Goal: Information Seeking & Learning: Understand process/instructions

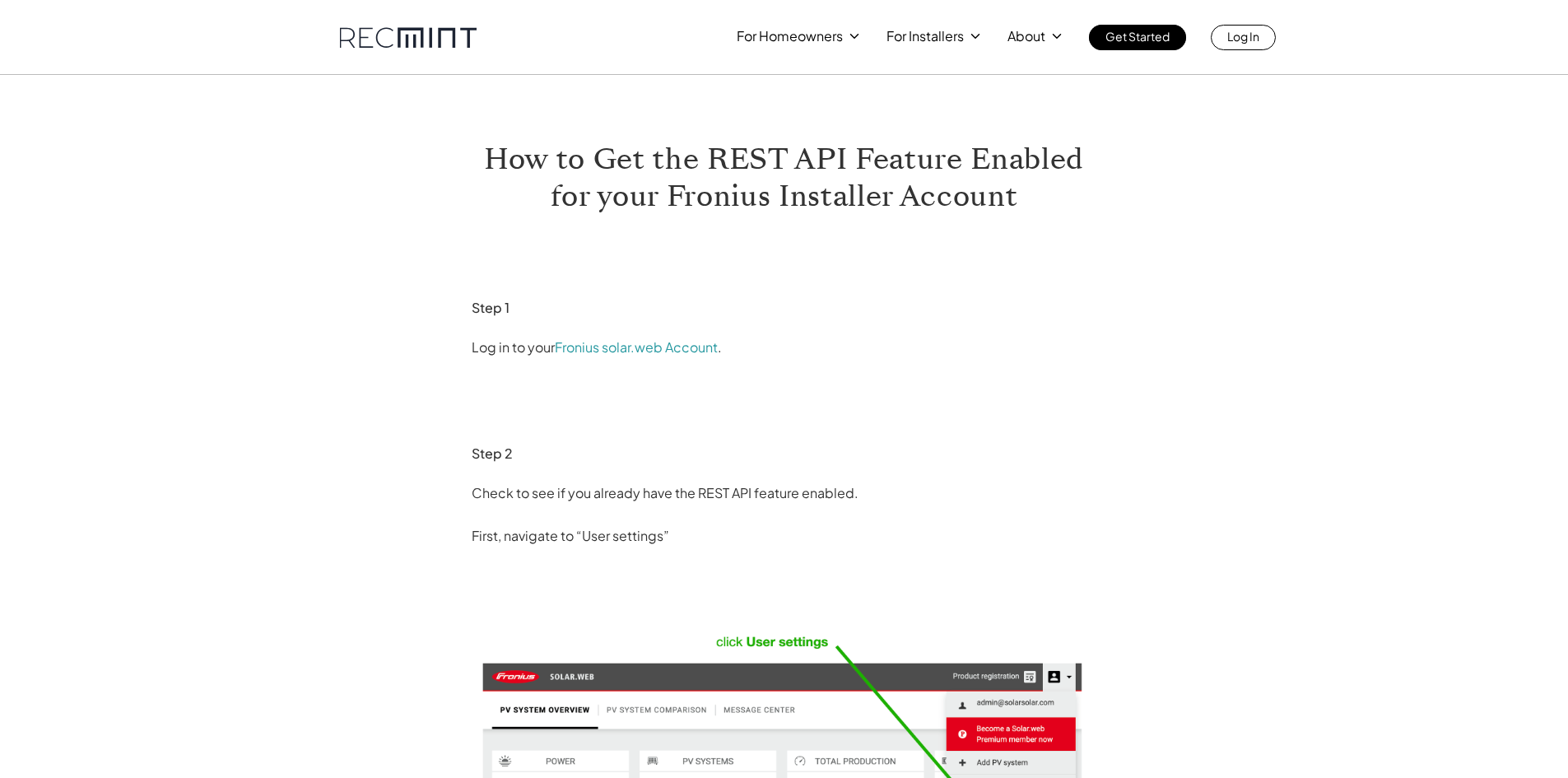
click at [673, 498] on p "Check to see if you already have the REST API feature enabled." at bounding box center [784, 493] width 626 height 27
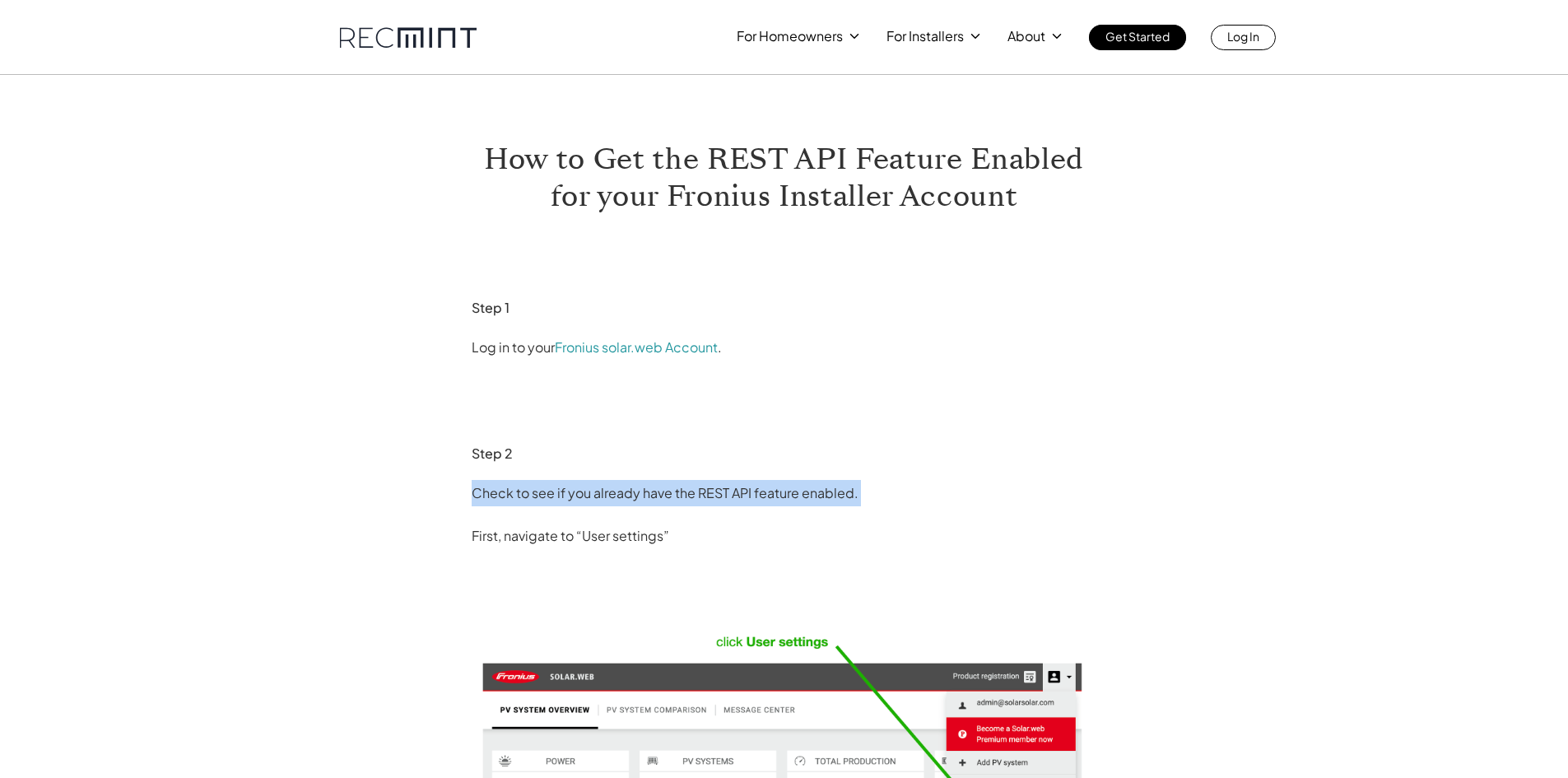
click at [673, 498] on p "Check to see if you already have the REST API feature enabled." at bounding box center [784, 493] width 626 height 27
click at [804, 496] on p "Check to see if you already have the REST API feature enabled." at bounding box center [784, 493] width 626 height 27
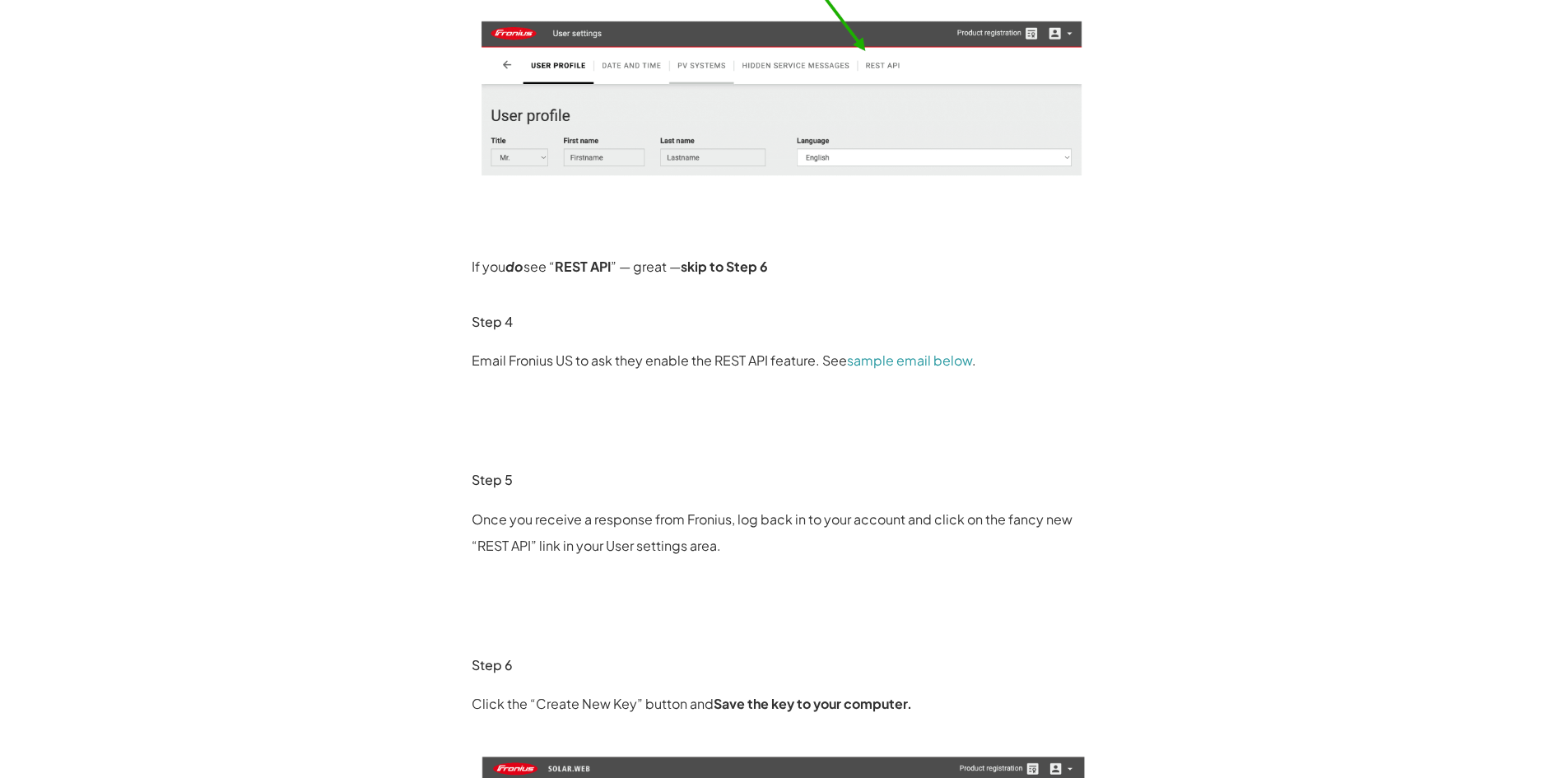
scroll to position [1235, 0]
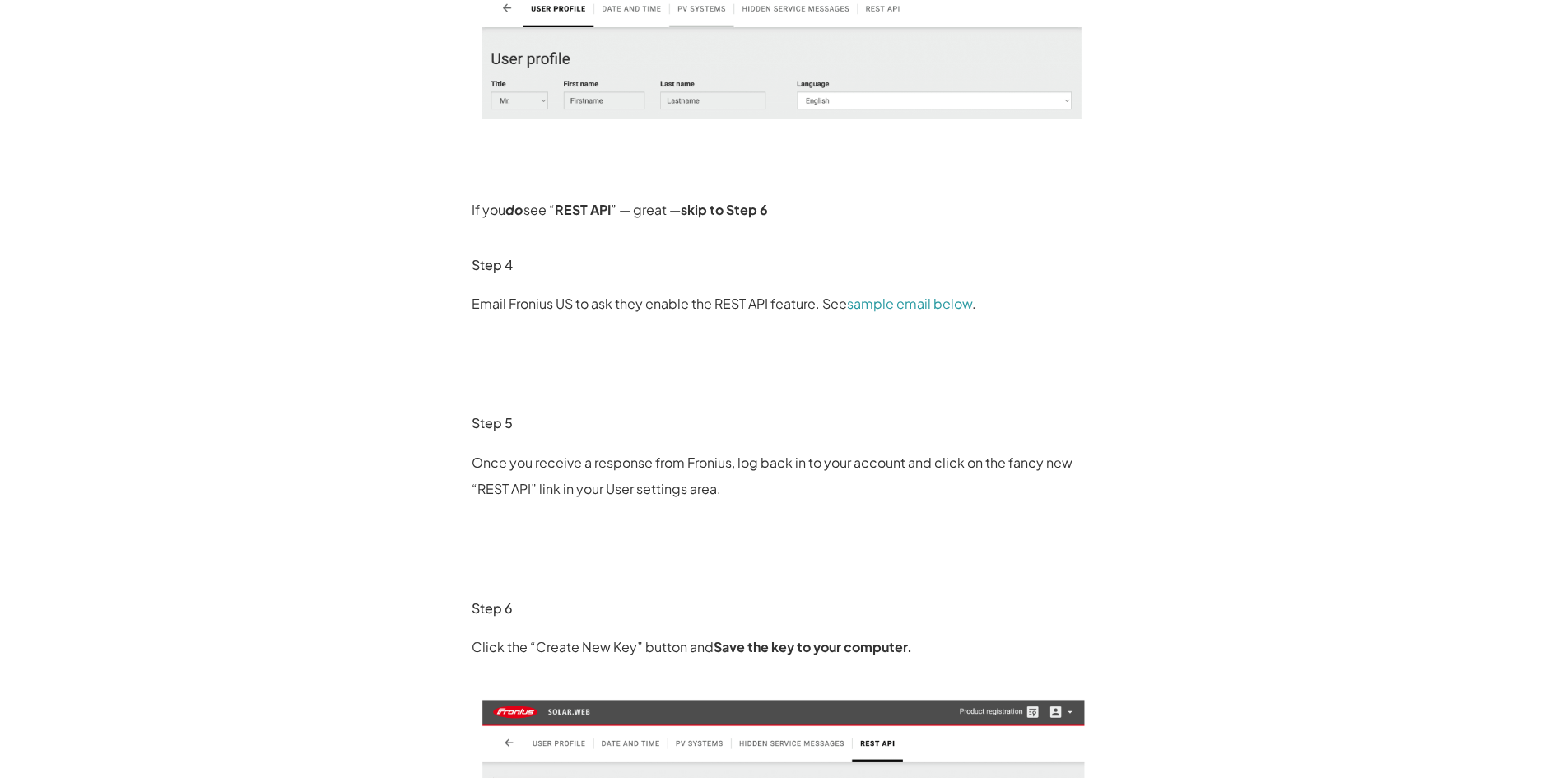
click at [686, 311] on p "Email Fronius US to ask they enable the REST API feature. See sample email belo…" at bounding box center [784, 304] width 626 height 27
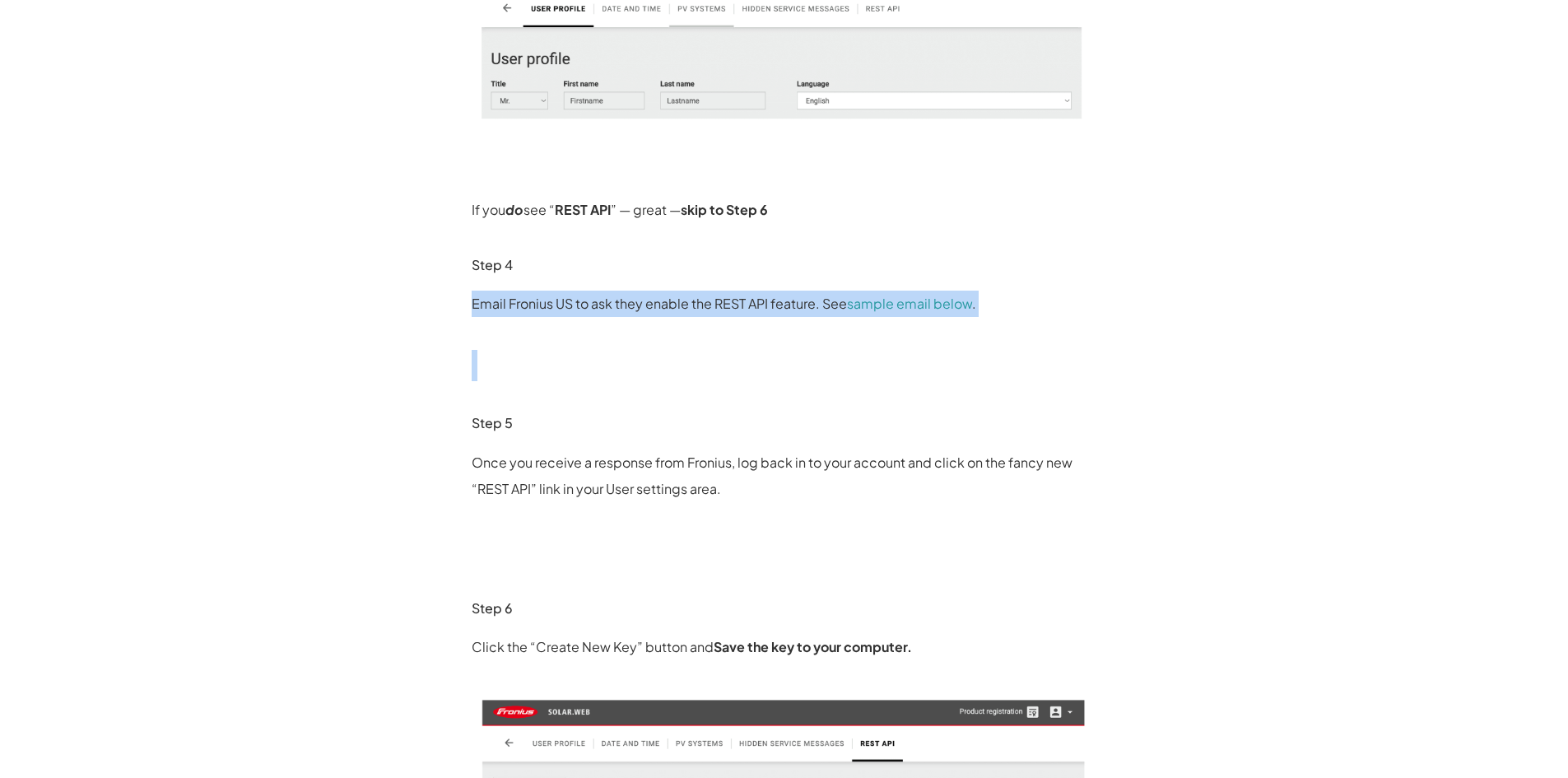
click at [686, 311] on p "Email Fronius US to ask they enable the REST API feature. See sample email belo…" at bounding box center [784, 304] width 626 height 27
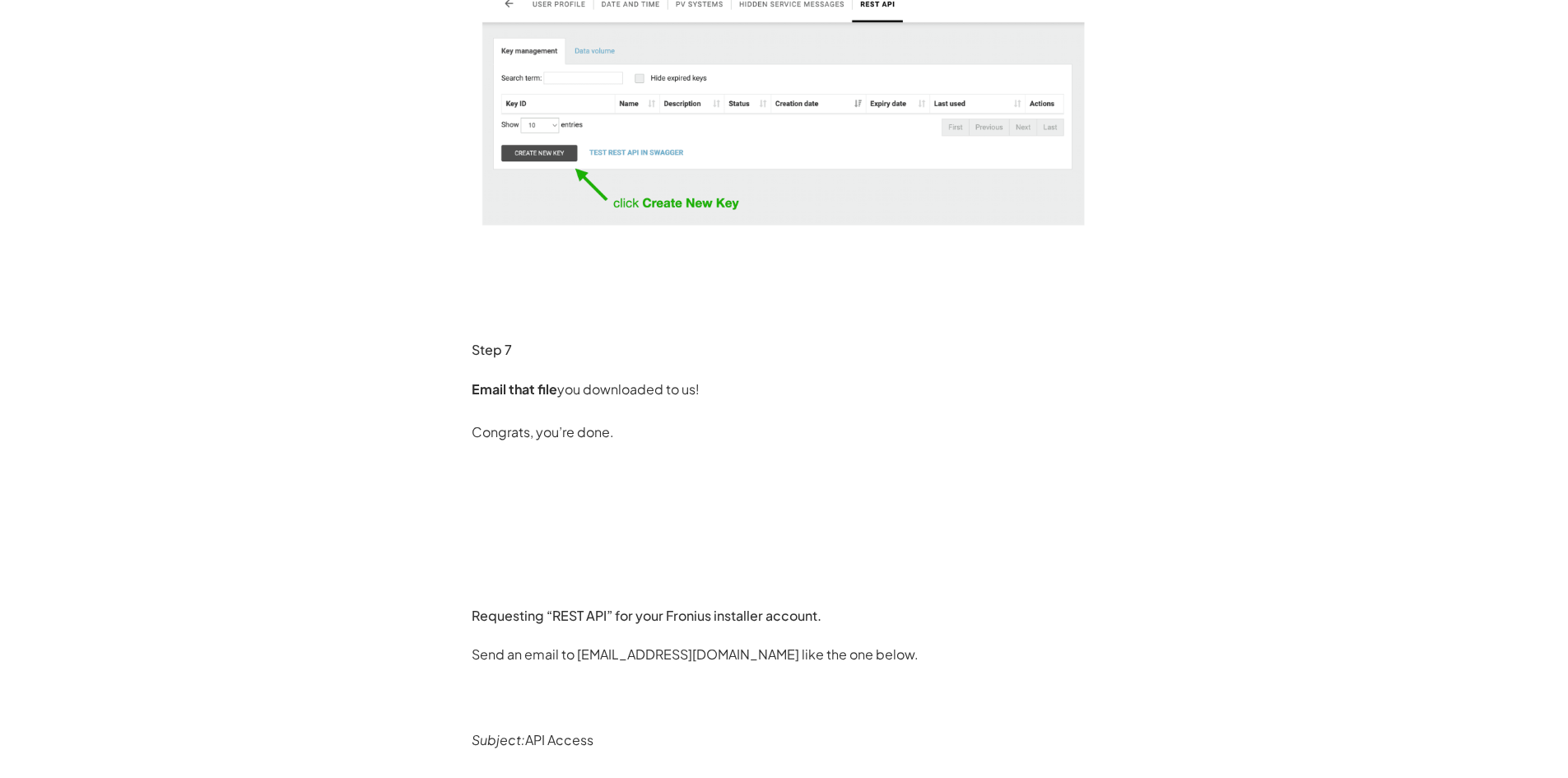
scroll to position [1977, 0]
click at [680, 619] on h3 "Requesting “REST API” for your Fronius installer account." at bounding box center [784, 614] width 626 height 18
click at [818, 515] on p at bounding box center [784, 516] width 626 height 27
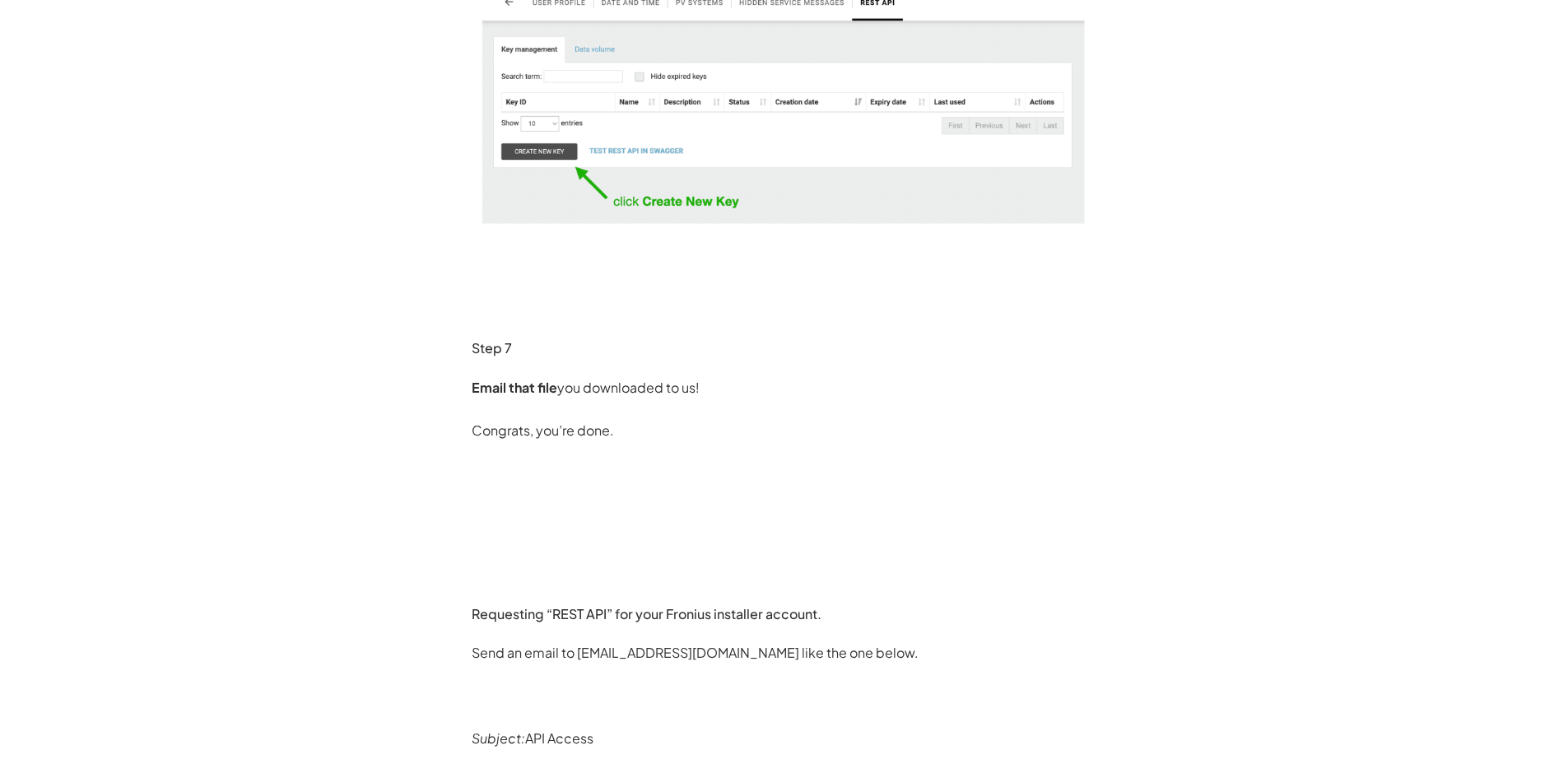
click at [811, 659] on p "Send an email to [EMAIL_ADDRESS][DOMAIN_NAME] like the one below." at bounding box center [784, 653] width 626 height 27
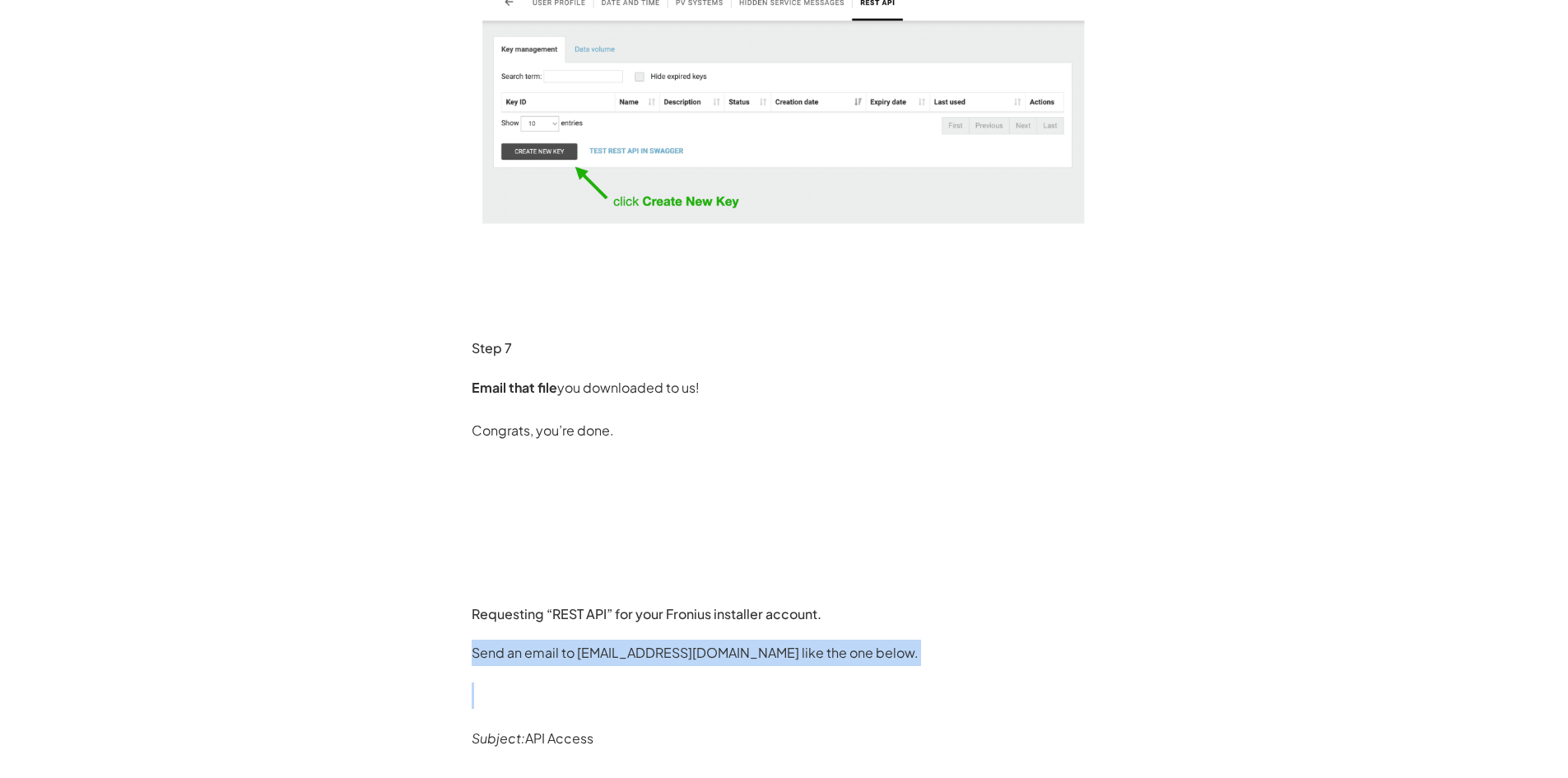
click at [811, 659] on p "Send an email to [EMAIL_ADDRESS][DOMAIN_NAME] like the one below." at bounding box center [784, 653] width 626 height 27
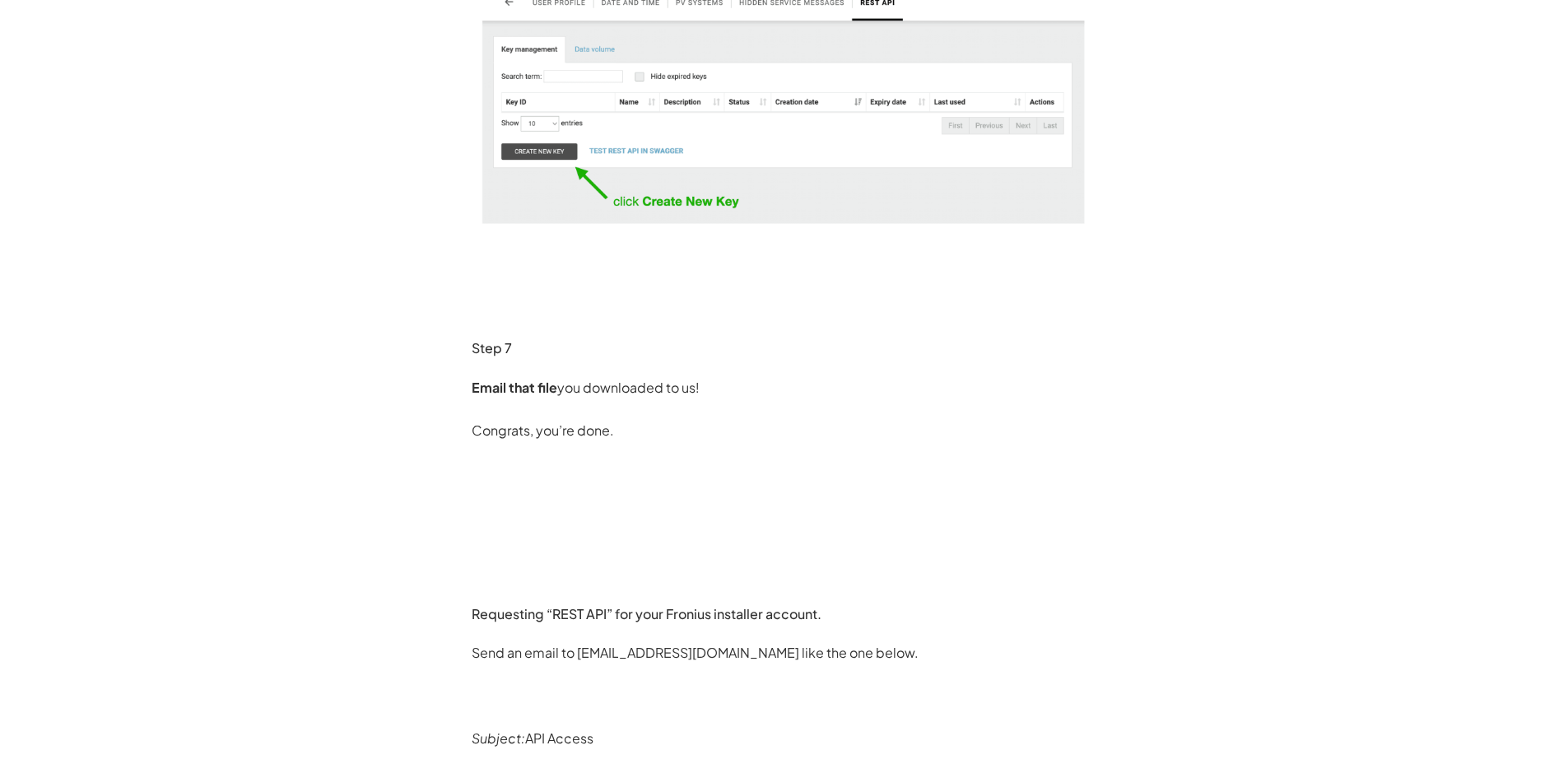
click at [1033, 521] on p at bounding box center [784, 516] width 626 height 27
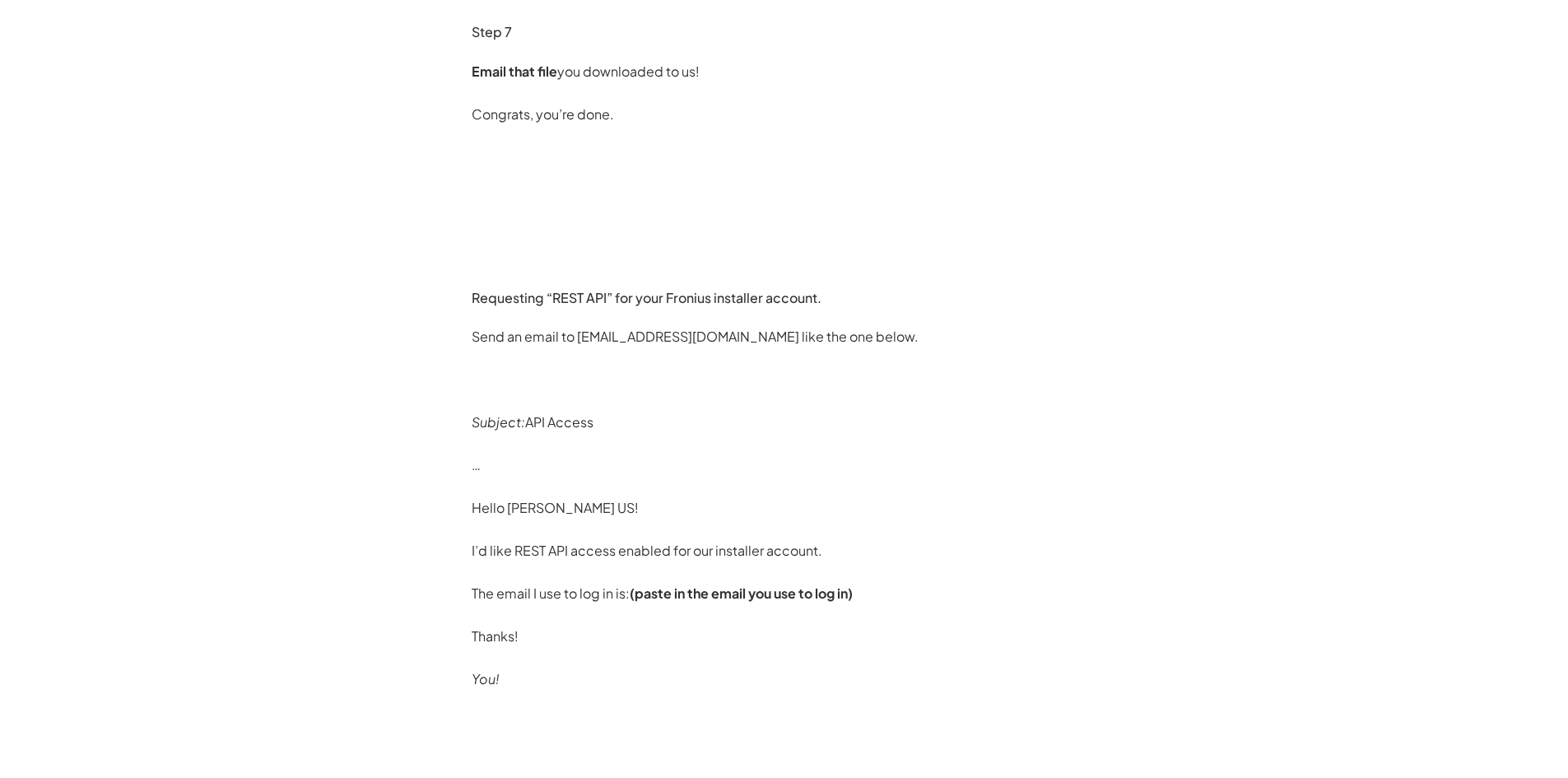
scroll to position [2306, 0]
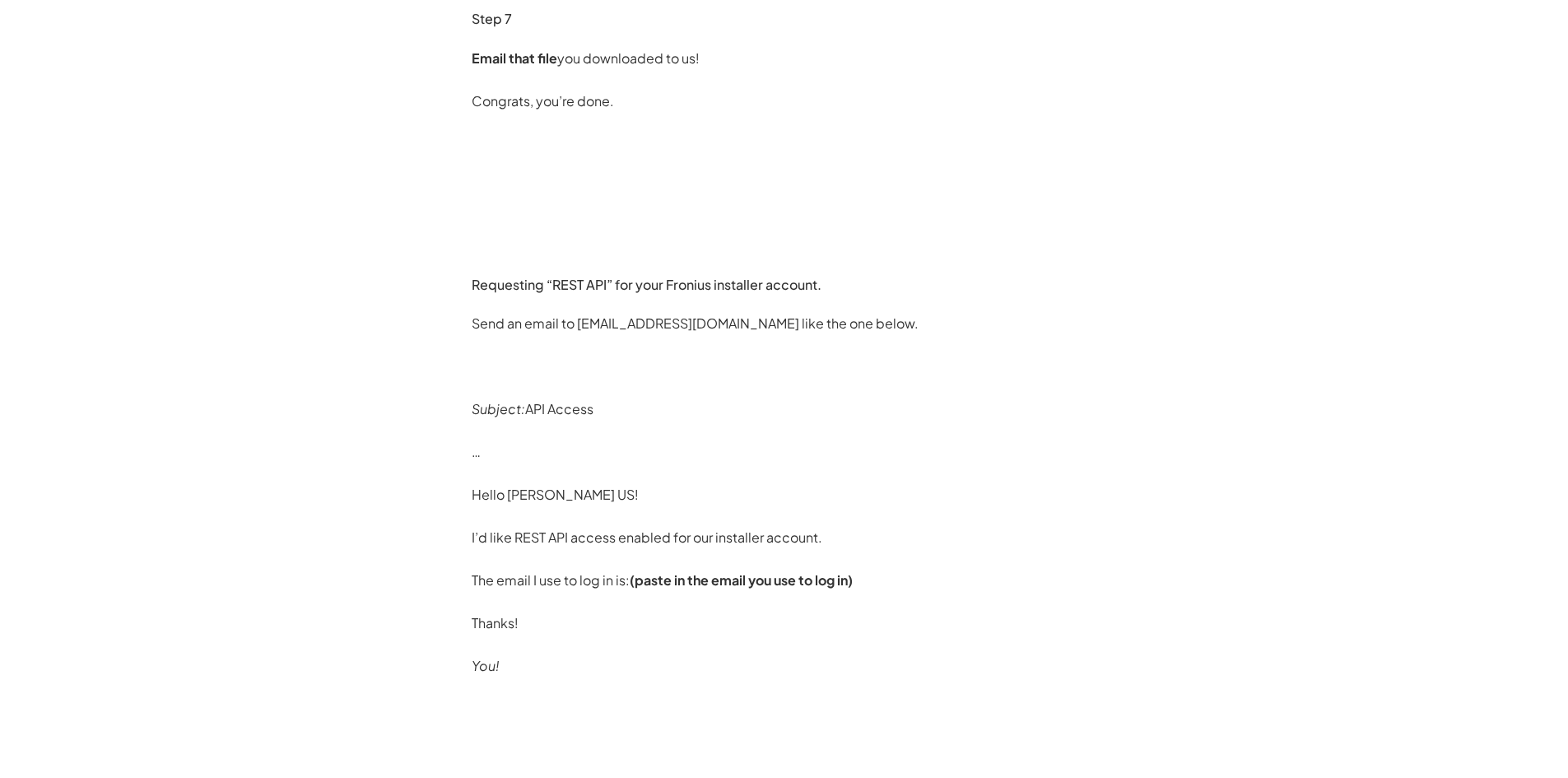
click at [724, 539] on p "I’d like REST API access enabled for our installer account." at bounding box center [784, 538] width 626 height 27
click at [683, 574] on strong "(paste in the email you use to log in)" at bounding box center [741, 580] width 223 height 17
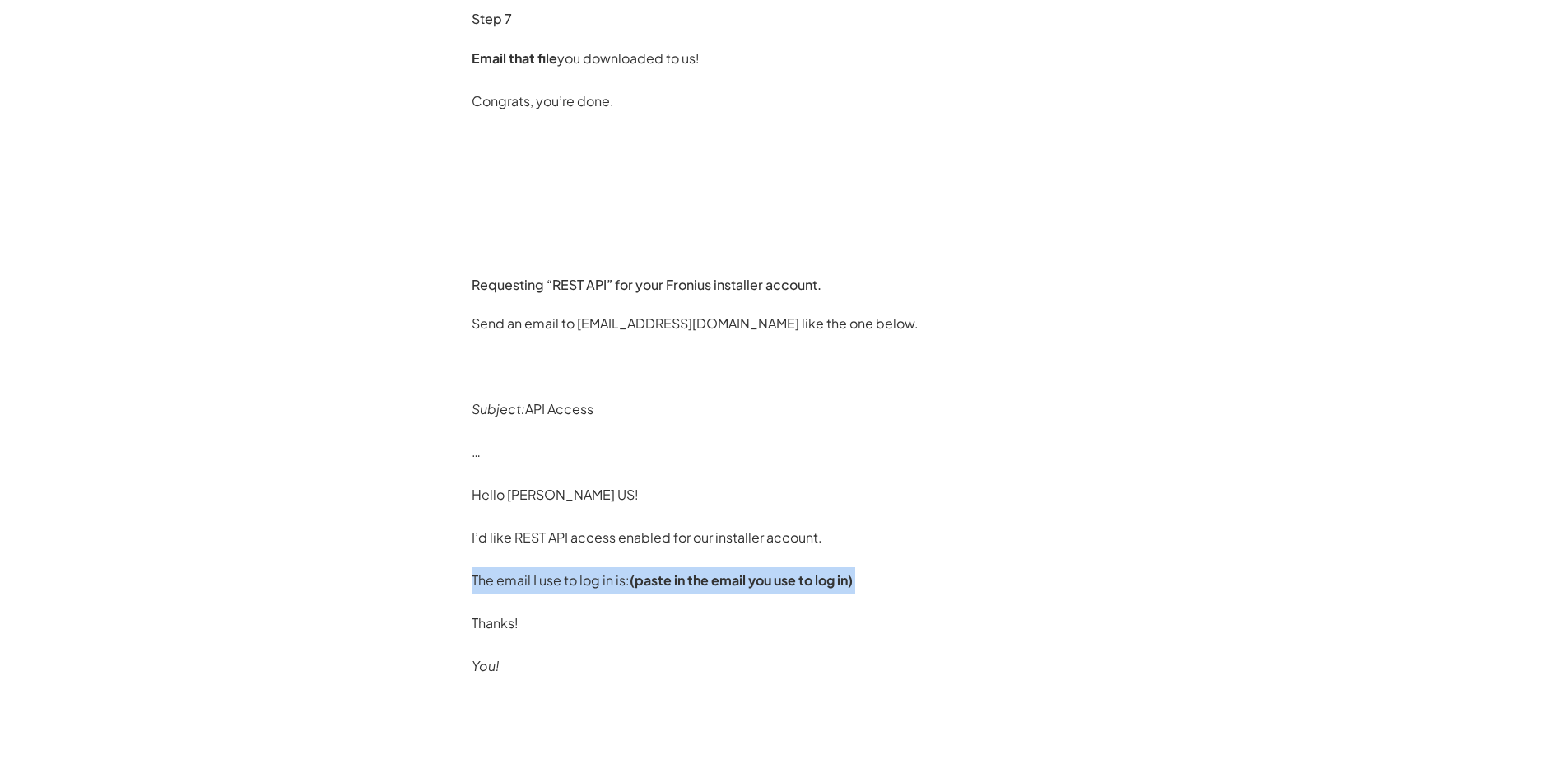
click at [683, 574] on strong "(paste in the email you use to log in)" at bounding box center [741, 580] width 223 height 17
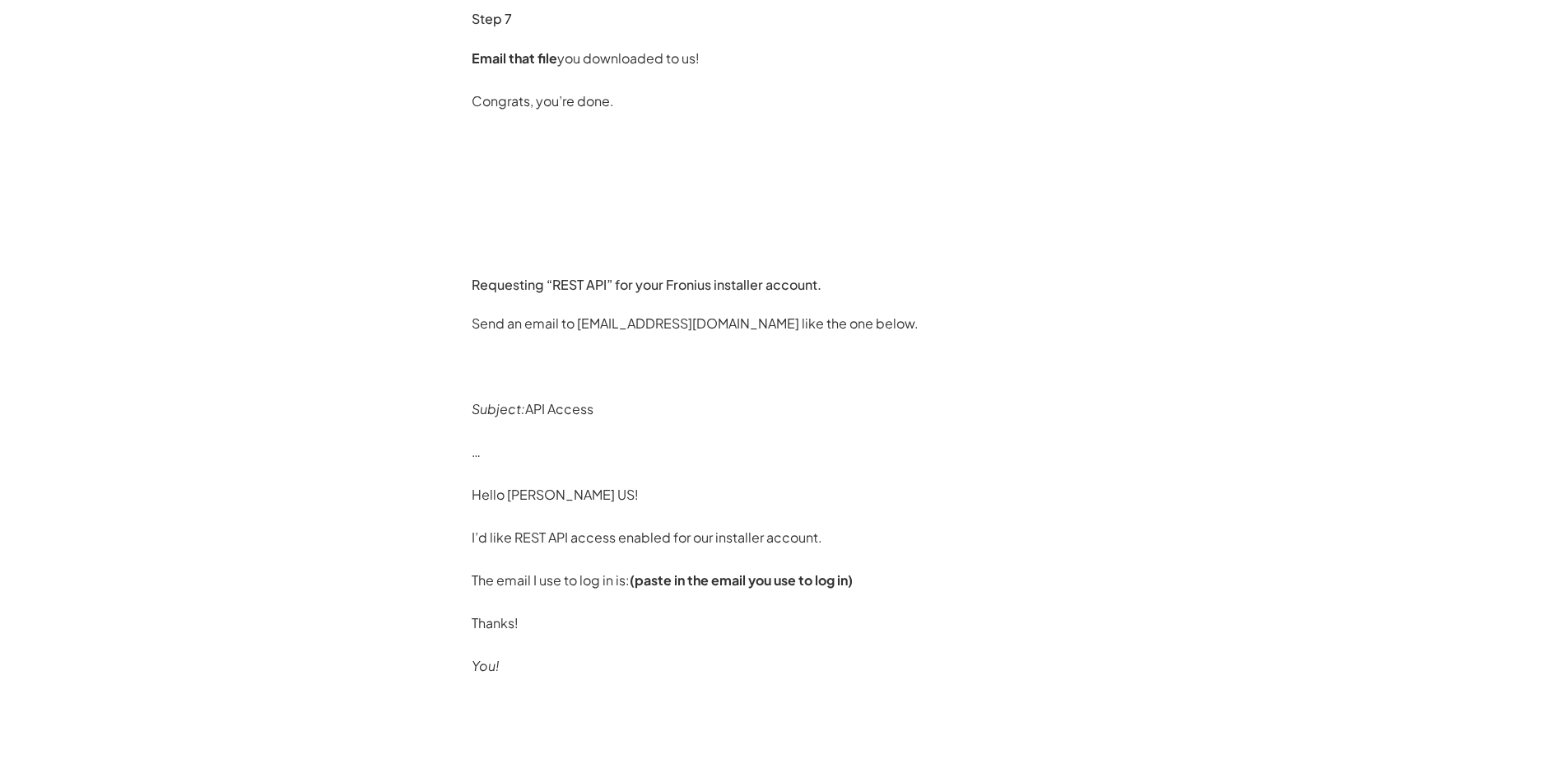
click at [680, 541] on p "I’d like REST API access enabled for our installer account." at bounding box center [784, 538] width 626 height 27
click at [1069, 464] on p "…" at bounding box center [784, 452] width 626 height 27
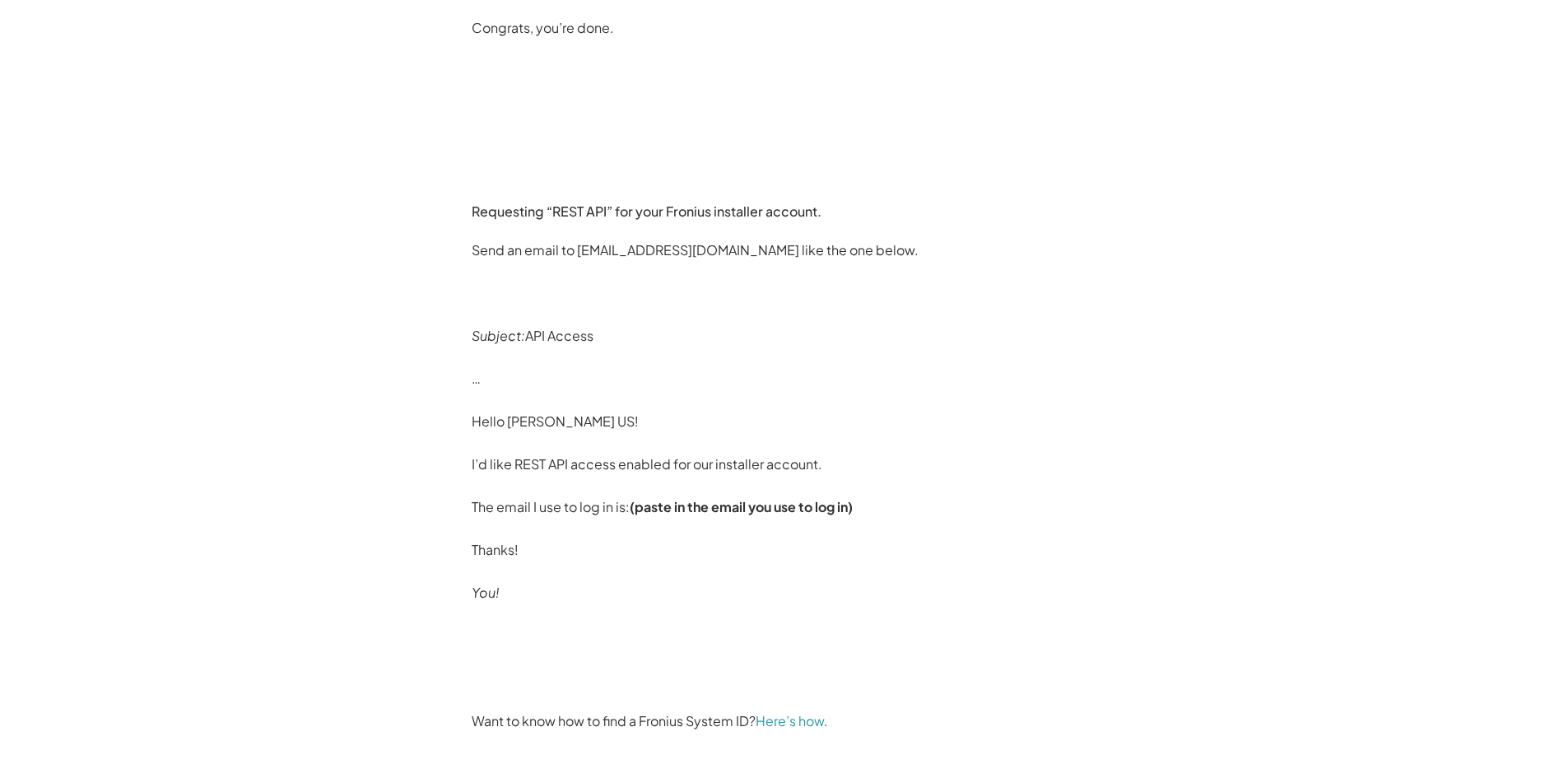
scroll to position [2471, 0]
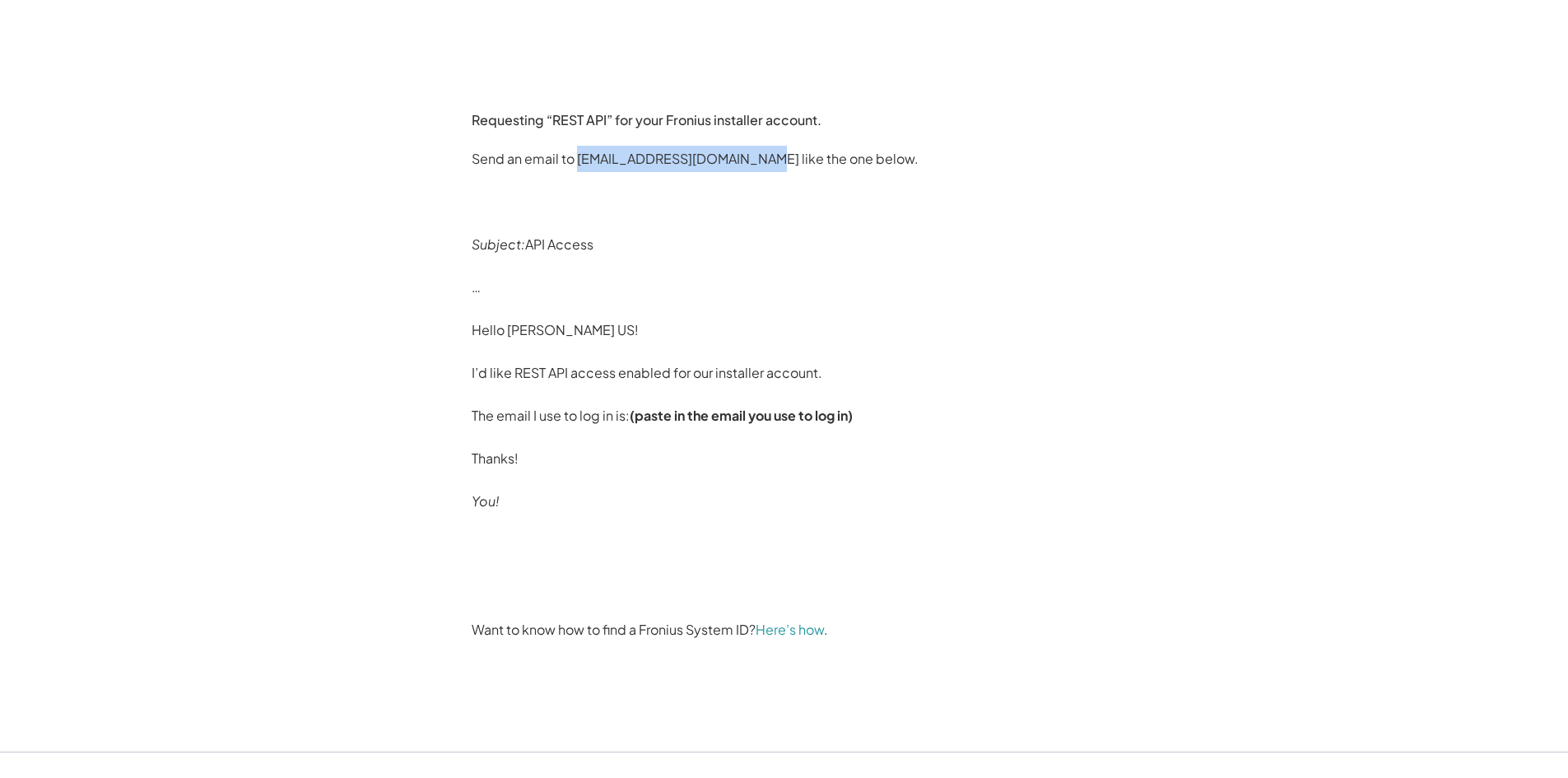
drag, startPoint x: 575, startPoint y: 163, endPoint x: 760, endPoint y: 157, distance: 185.1
click at [760, 157] on p "Send an email to [EMAIL_ADDRESS][DOMAIN_NAME] like the one below." at bounding box center [784, 159] width 626 height 27
copy p "[EMAIL_ADDRESS][DOMAIN_NAME]"
drag, startPoint x: 531, startPoint y: 242, endPoint x: 702, endPoint y: 259, distance: 171.8
click at [695, 241] on p "Subject: API Access" at bounding box center [784, 244] width 626 height 27
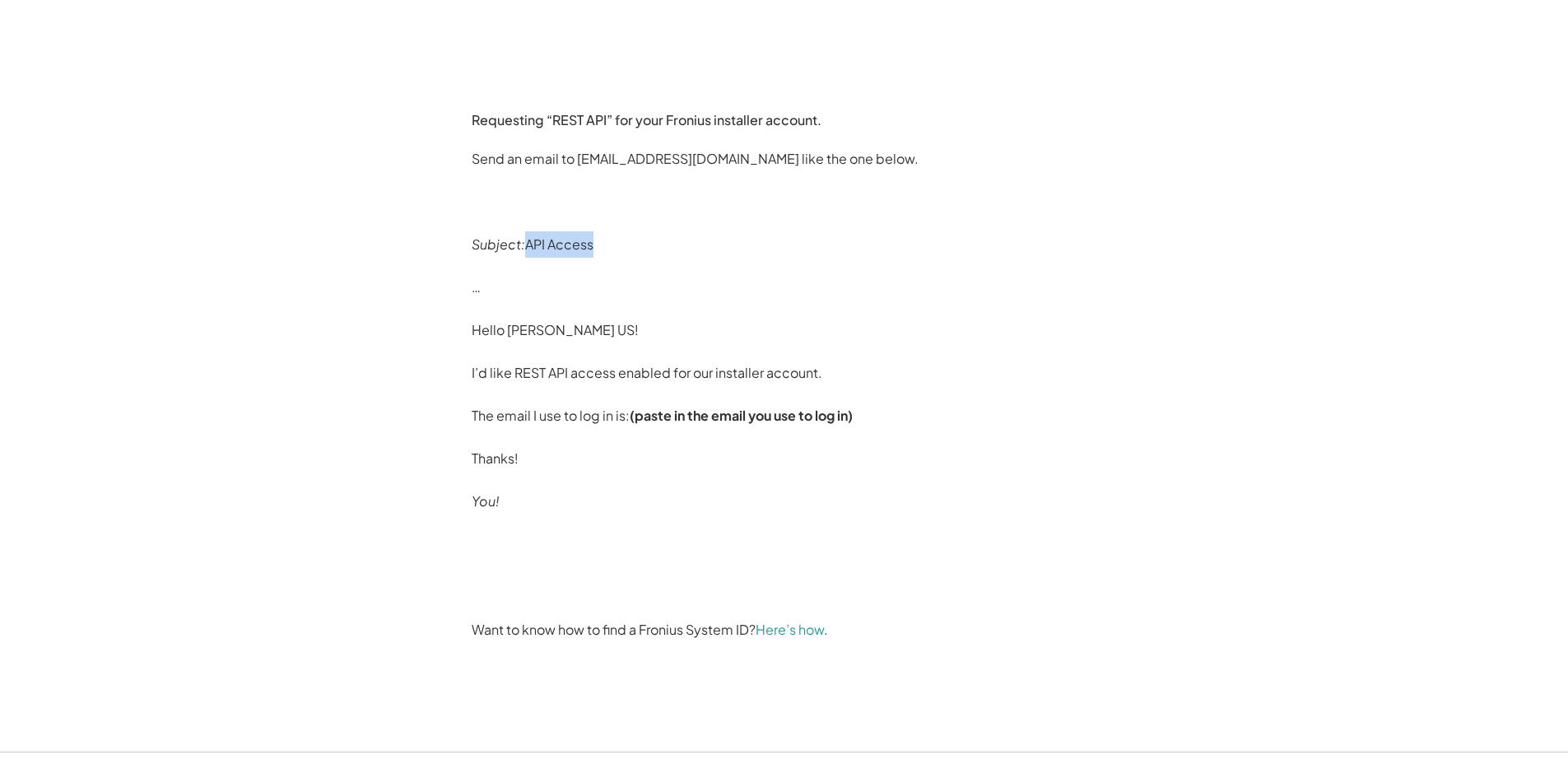
copy p "API Access"
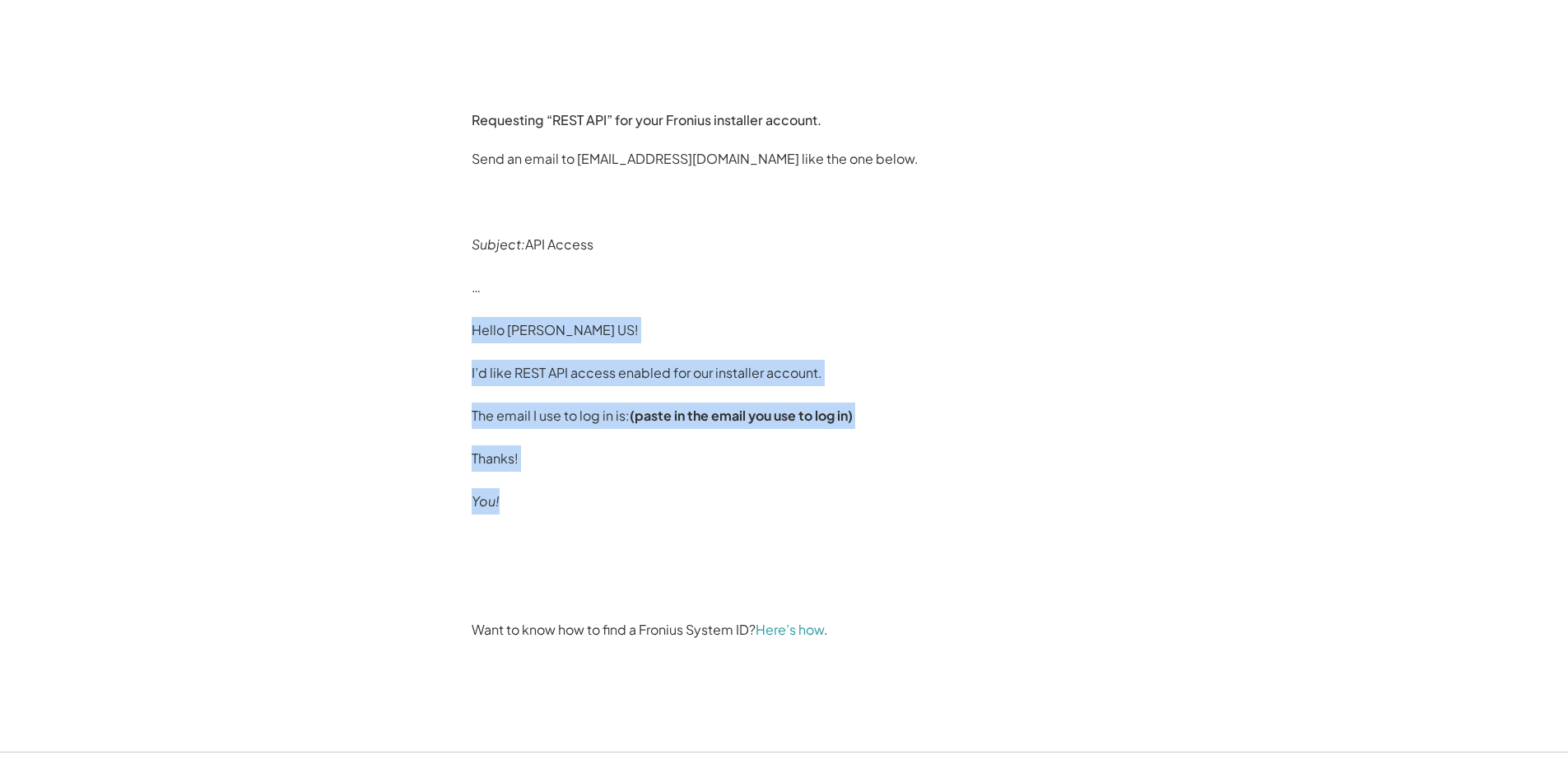
drag, startPoint x: 466, startPoint y: 327, endPoint x: 683, endPoint y: 467, distance: 258.2
copy div "Hello [PERSON_NAME] US! I’d like REST API access enabled for our installer acco…"
